Goal: Check status: Check status

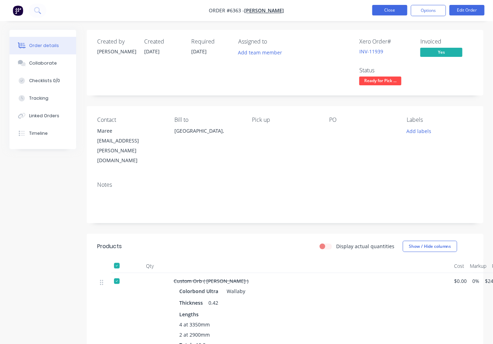
click at [387, 13] on button "Close" at bounding box center [389, 10] width 35 height 11
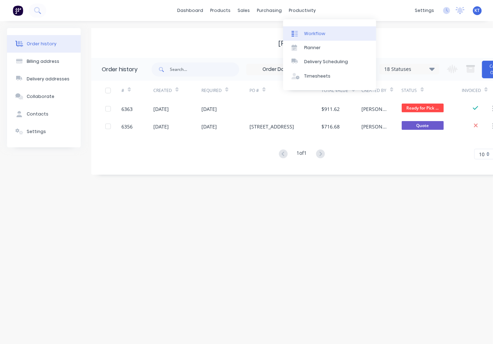
click at [292, 11] on div "productivity" at bounding box center [302, 10] width 34 height 11
click at [299, 31] on div at bounding box center [296, 34] width 11 height 6
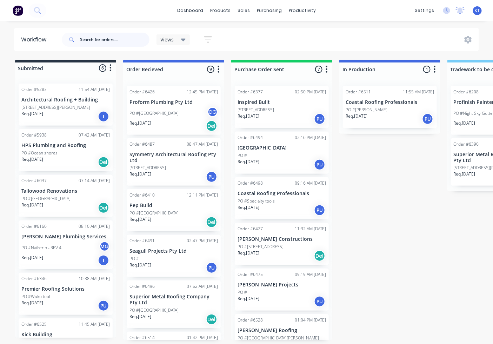
click at [117, 41] on input "text" at bounding box center [114, 40] width 69 height 14
type input "6523"
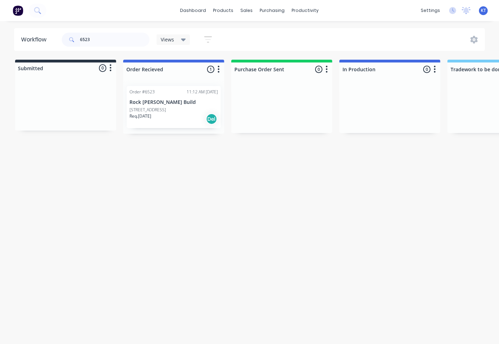
click at [153, 102] on p "Rock [PERSON_NAME] Build" at bounding box center [173, 102] width 88 height 6
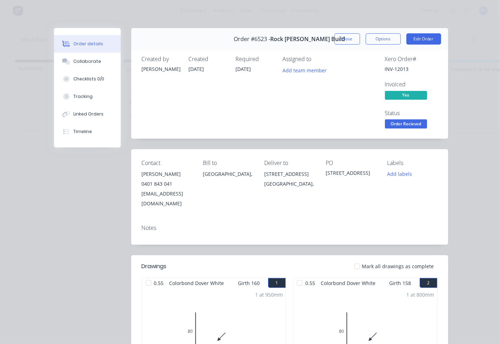
click at [358, 259] on div at bounding box center [357, 266] width 14 height 14
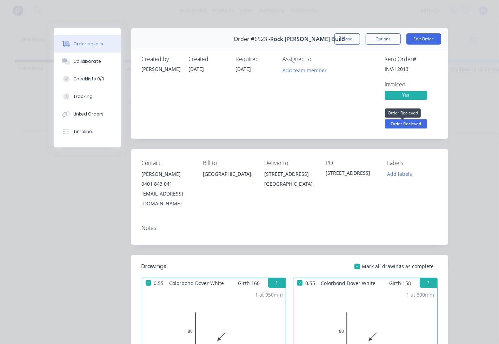
click at [400, 127] on span "Order Recieved" at bounding box center [406, 123] width 42 height 9
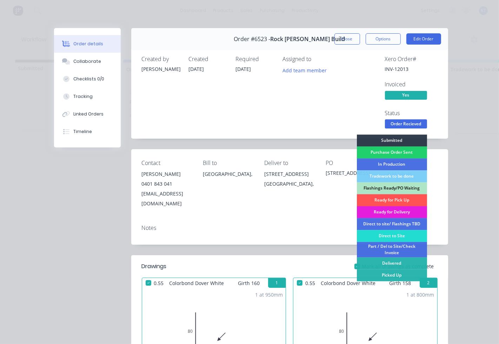
click at [378, 210] on div "Ready for Delivery" at bounding box center [392, 212] width 70 height 12
